Goal: Task Accomplishment & Management: Use online tool/utility

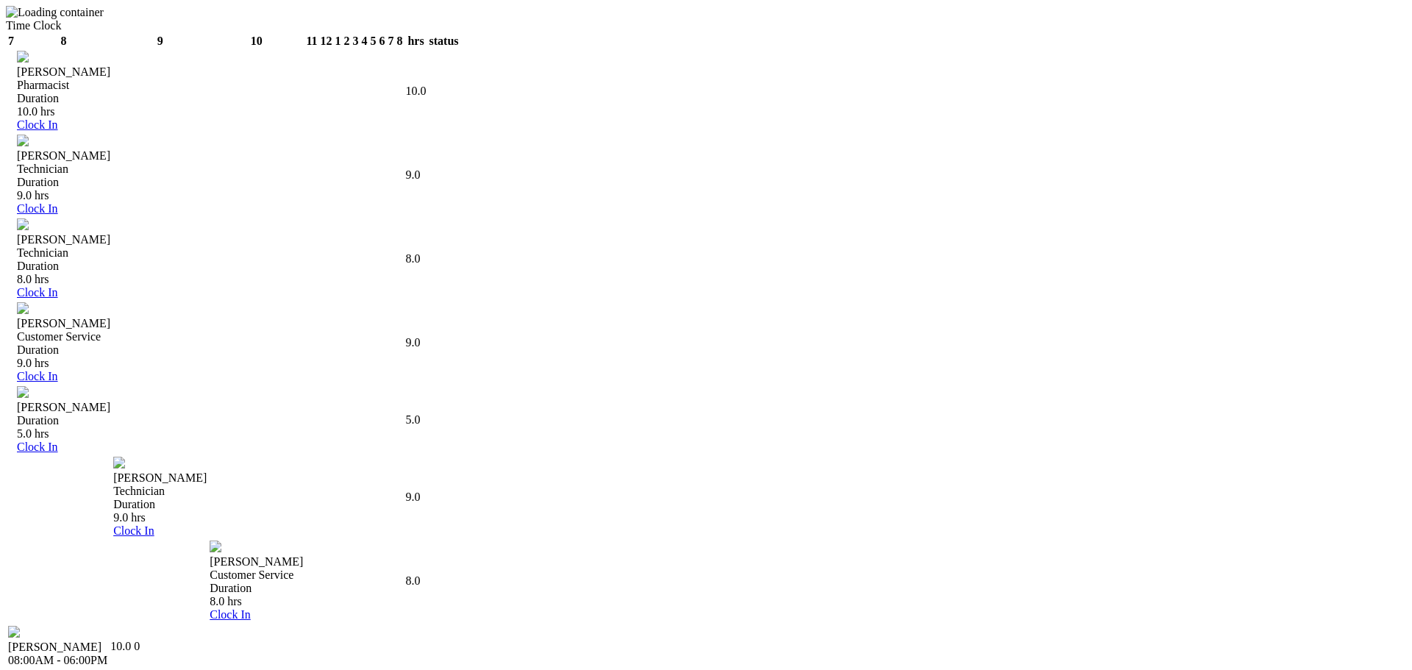
click at [523, 92] on div "Pharmacist" at bounding box center [494, 85] width 954 height 13
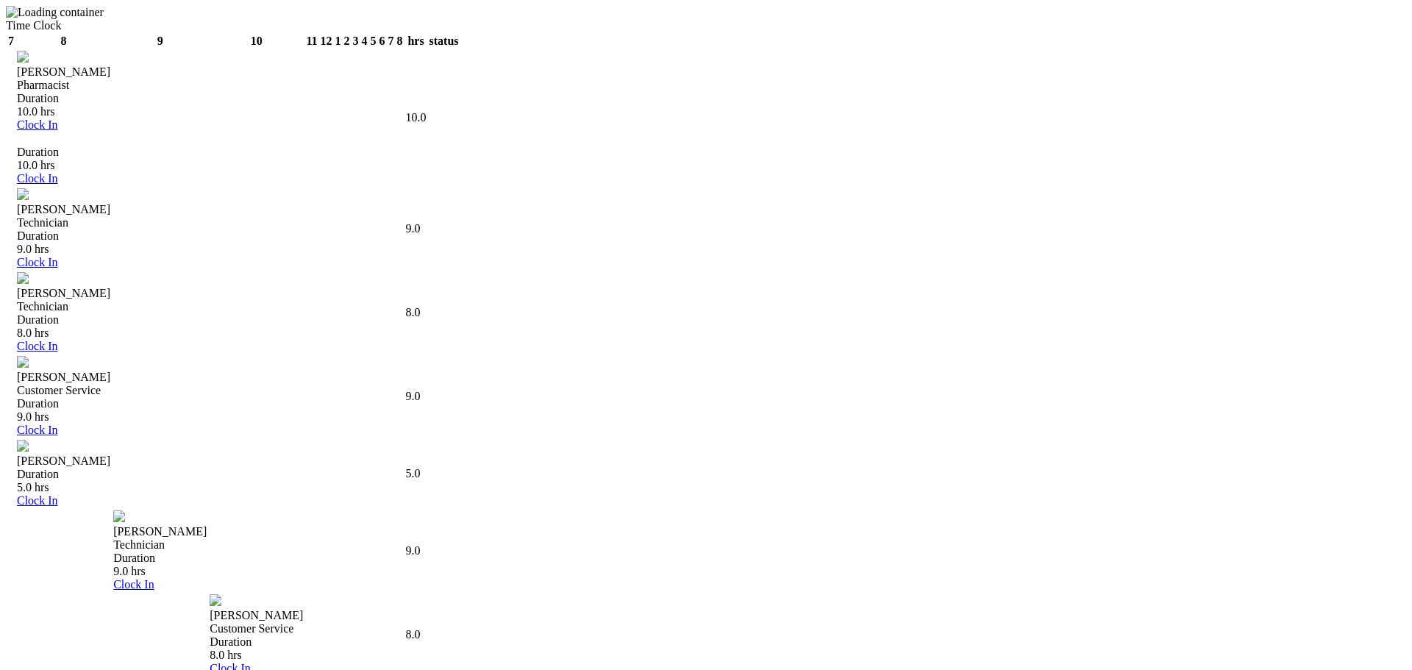
click at [58, 185] on link "Clock In" at bounding box center [37, 178] width 41 height 13
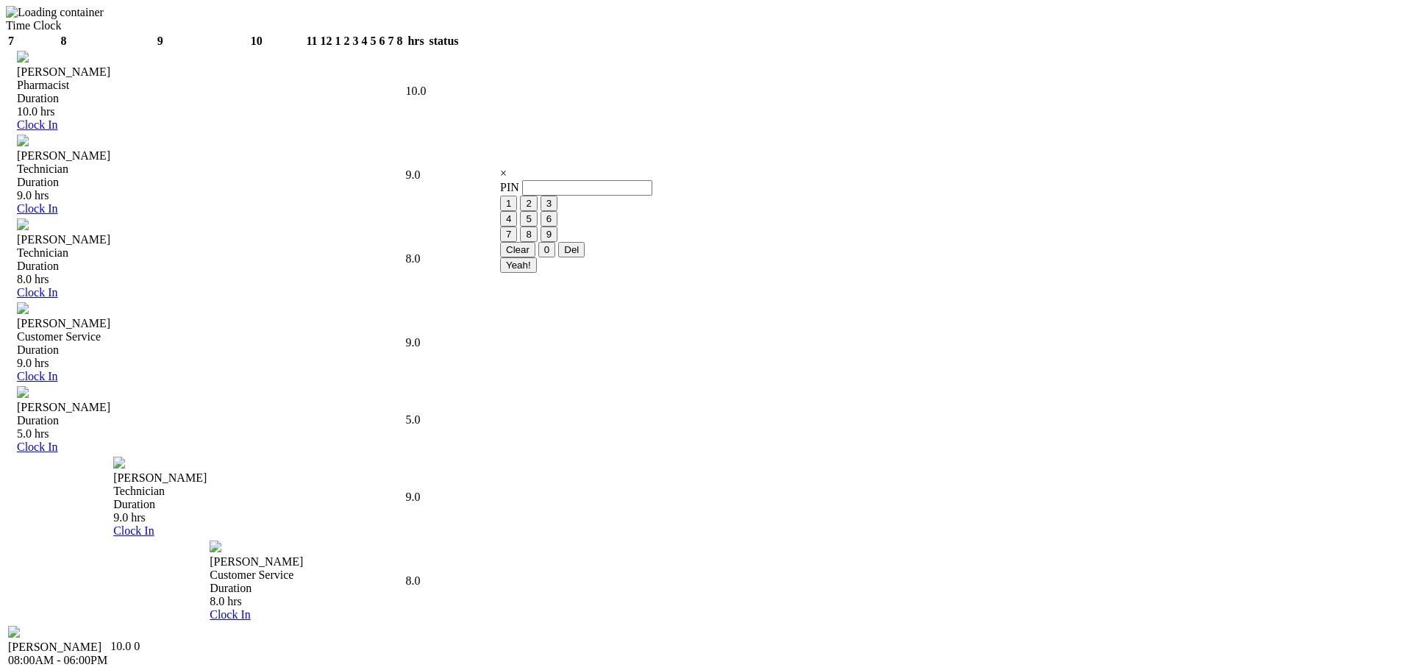
drag, startPoint x: 592, startPoint y: 247, endPoint x: 647, endPoint y: 298, distance: 75.0
click at [517, 211] on button "1" at bounding box center [508, 203] width 17 height 15
drag, startPoint x: 698, startPoint y: 296, endPoint x: 704, endPoint y: 339, distance: 43.1
click at [537, 227] on button "5" at bounding box center [528, 218] width 17 height 15
click at [537, 242] on button "8" at bounding box center [528, 234] width 17 height 15
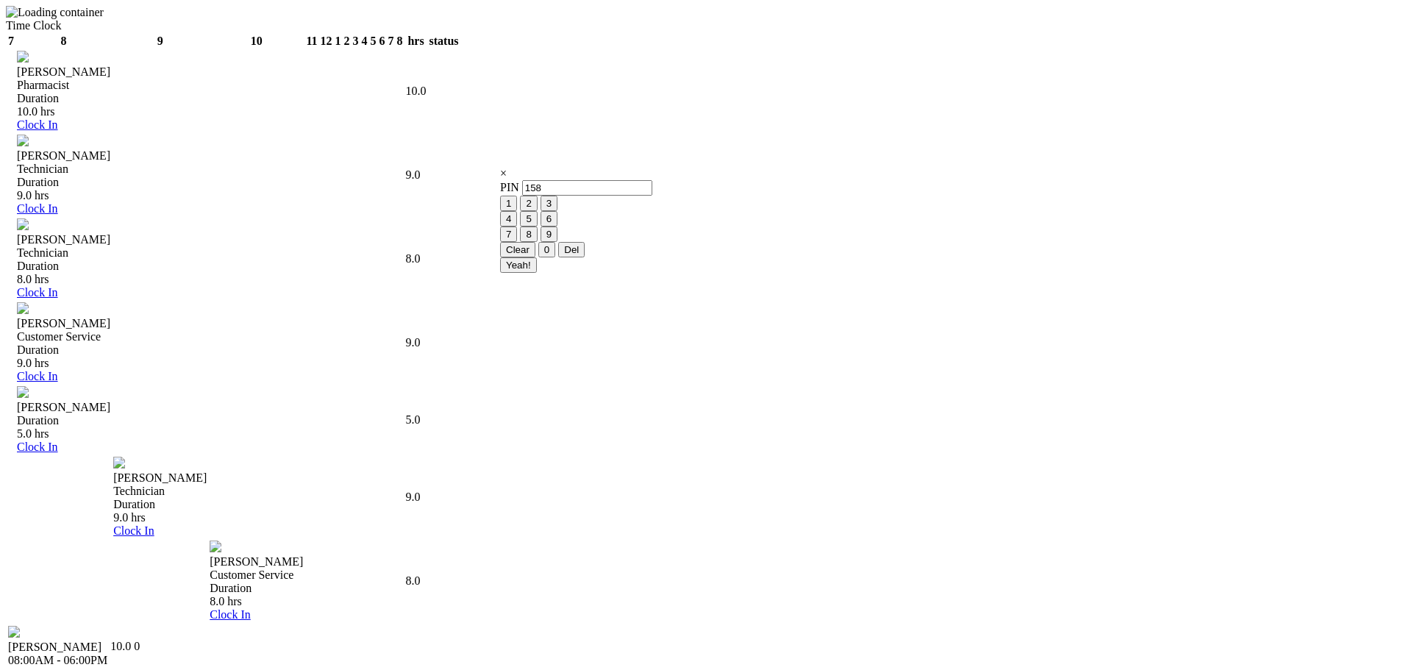
drag, startPoint x: 707, startPoint y: 349, endPoint x: 712, endPoint y: 396, distance: 47.4
click at [537, 242] on button "8" at bounding box center [528, 234] width 17 height 15
drag, startPoint x: 711, startPoint y: 404, endPoint x: 626, endPoint y: 335, distance: 109.4
click at [555, 257] on button "0" at bounding box center [546, 249] width 17 height 15
drag, startPoint x: 588, startPoint y: 299, endPoint x: 666, endPoint y: 416, distance: 139.5
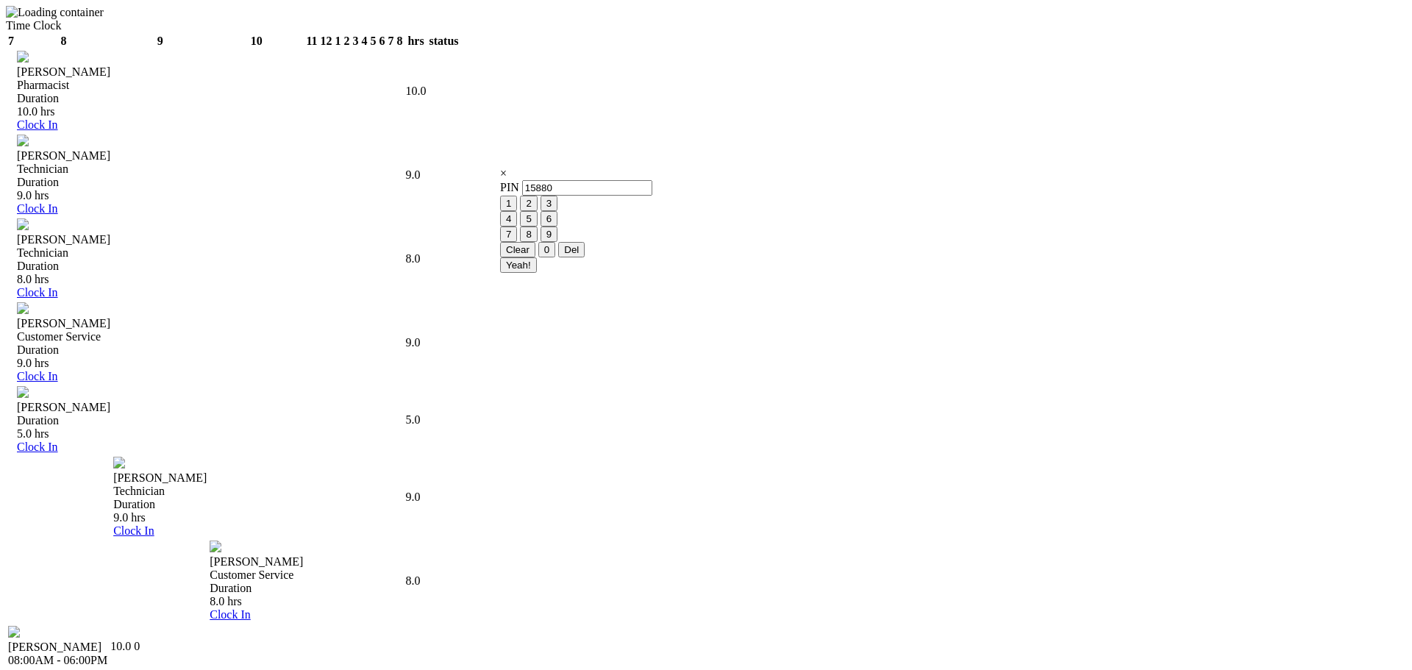
click at [517, 227] on button "4" at bounding box center [508, 218] width 17 height 15
type input "158804"
click at [537, 273] on input "Yeah!" at bounding box center [518, 264] width 37 height 15
click at [517, 211] on button "1" at bounding box center [508, 203] width 17 height 15
click at [537, 227] on button "5" at bounding box center [528, 218] width 17 height 15
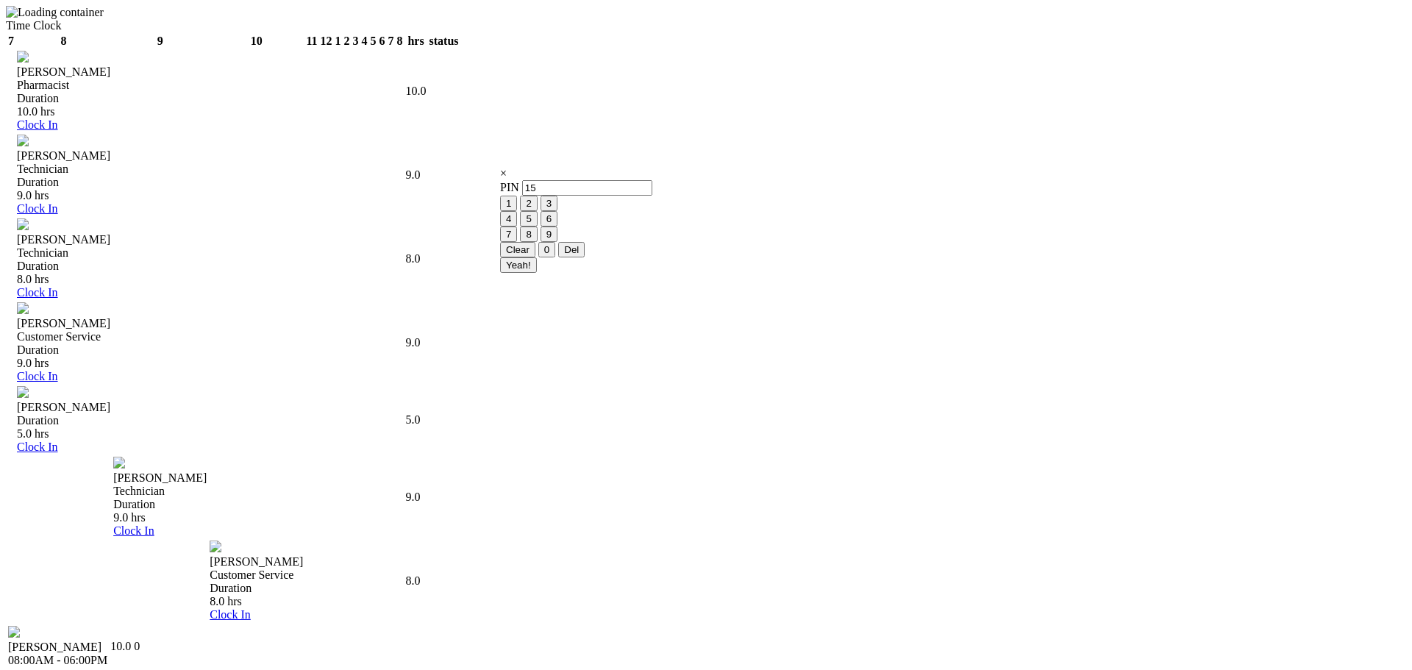
click at [537, 242] on button "8" at bounding box center [528, 234] width 17 height 15
drag, startPoint x: 709, startPoint y: 380, endPoint x: 711, endPoint y: 416, distance: 35.3
click at [537, 242] on button "8" at bounding box center [528, 234] width 17 height 15
click at [555, 257] on button "0" at bounding box center [546, 249] width 17 height 15
drag, startPoint x: 584, startPoint y: 324, endPoint x: 601, endPoint y: 345, distance: 27.2
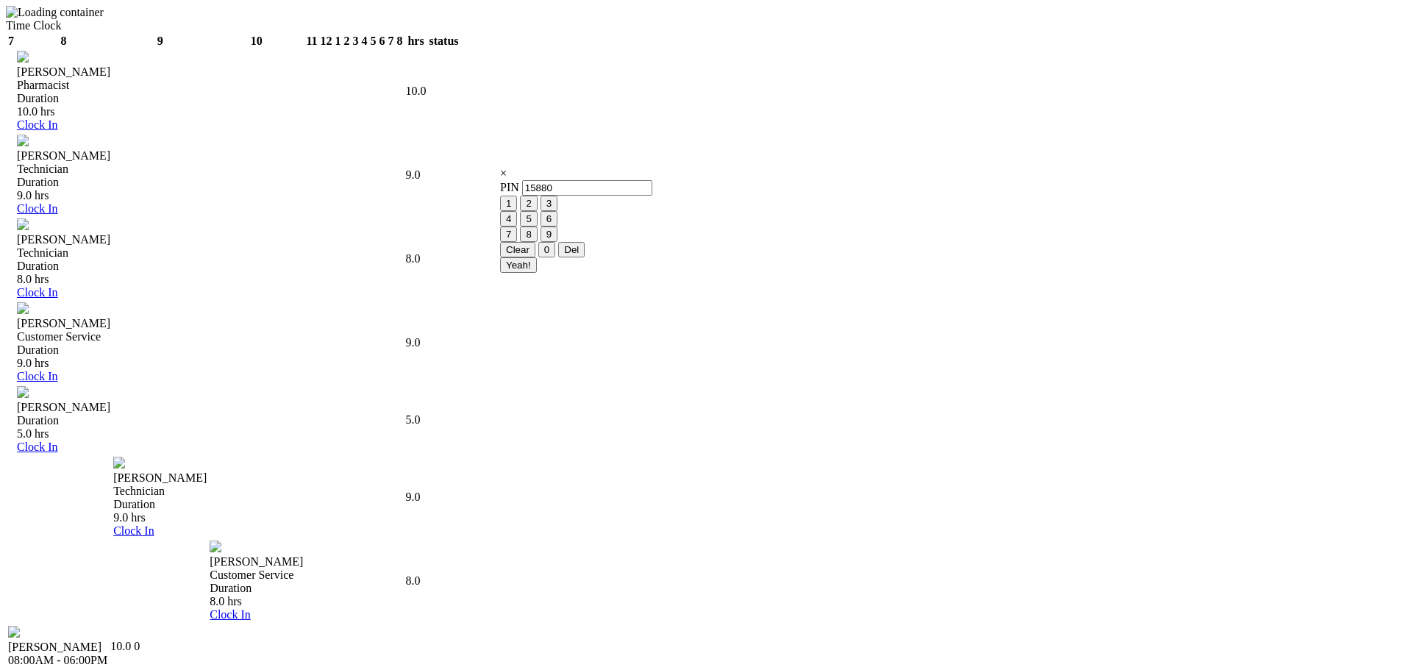
click at [517, 227] on button "4" at bounding box center [508, 218] width 17 height 15
type input "158804"
click at [537, 273] on input "Yeah!" at bounding box center [518, 264] width 37 height 15
